Goal: Information Seeking & Learning: Check status

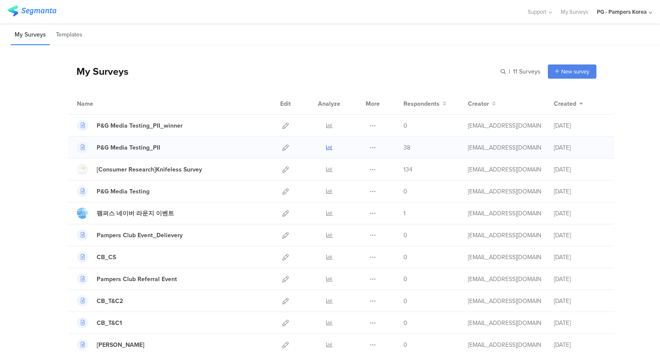
click at [327, 146] on icon at bounding box center [329, 147] width 6 height 6
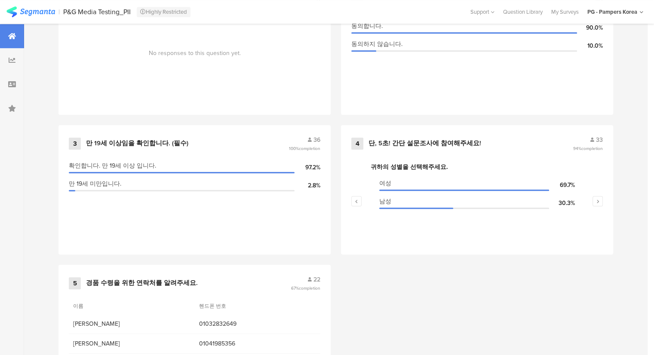
scroll to position [482, 0]
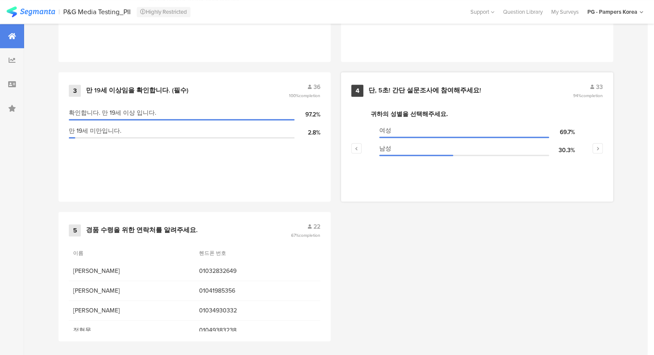
click at [601, 88] on div "33" at bounding box center [588, 87] width 30 height 9
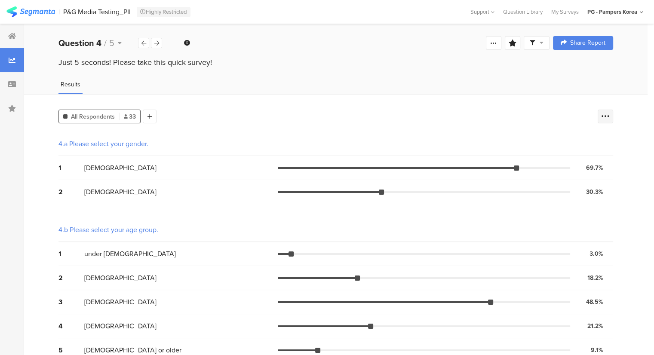
click at [608, 117] on icon at bounding box center [605, 116] width 9 height 9
click at [603, 156] on span at bounding box center [605, 158] width 13 height 7
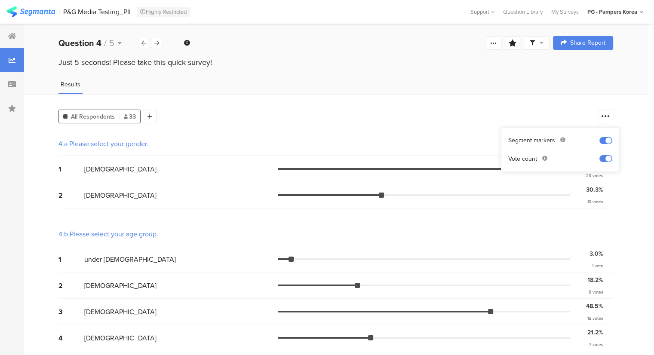
click at [442, 110] on div "All Respondents 33 Add Segment" at bounding box center [325, 114] width 535 height 17
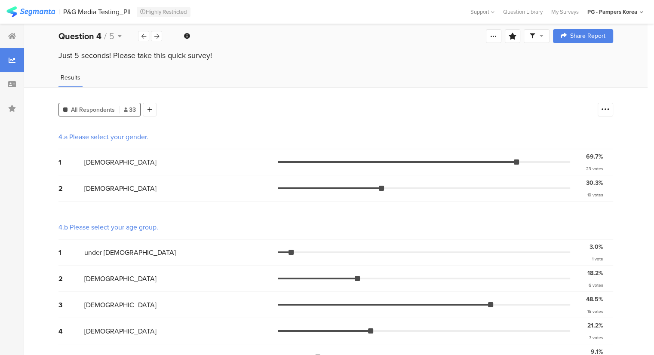
scroll to position [6, 0]
